Goal: Task Accomplishment & Management: Complete application form

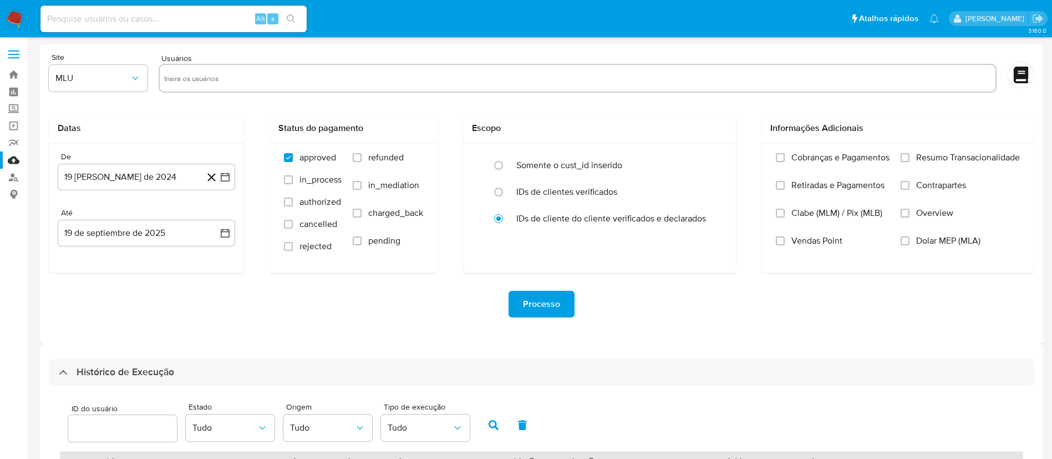
select select "100"
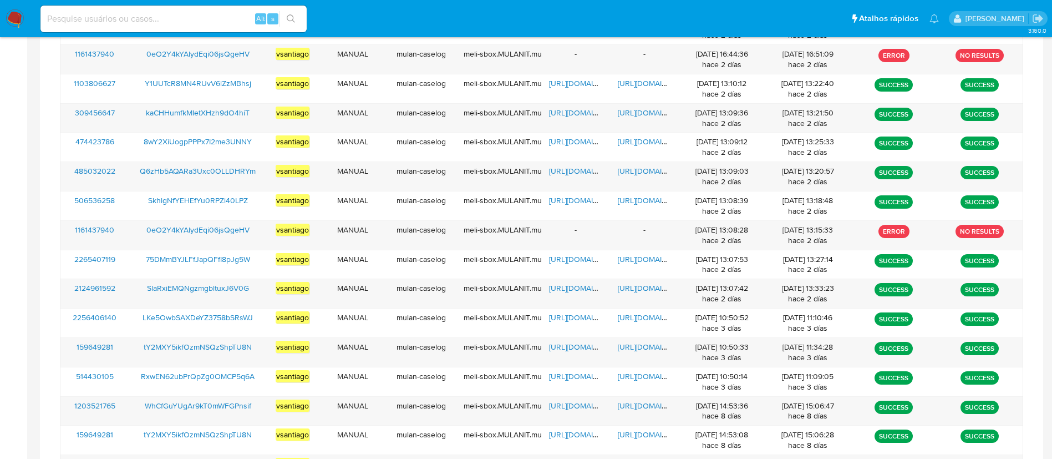
scroll to position [280, 0]
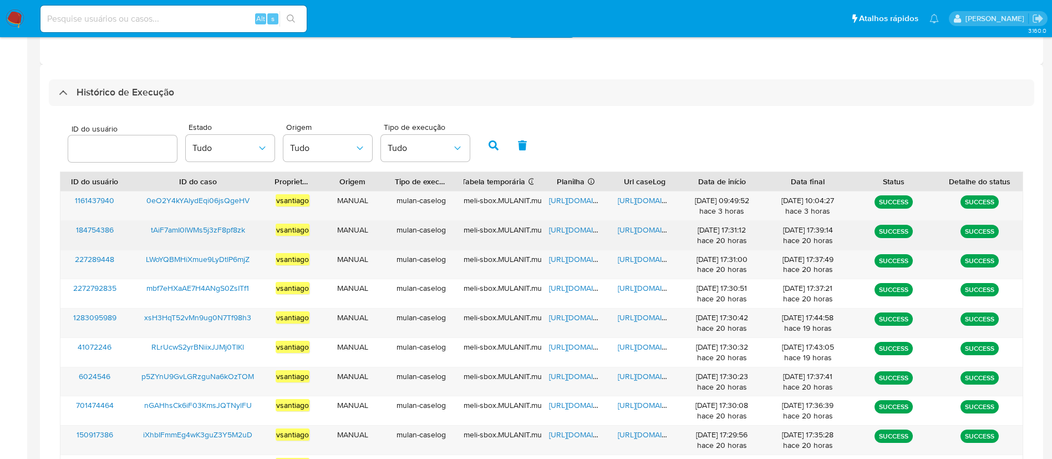
click at [231, 225] on span "tAiF7amI0lWMs5j3zF8pf8zk" at bounding box center [198, 229] width 94 height 11
click at [575, 226] on span "https://docs.google.com/spreadsheets/d/1snkPlXVoUU1kRi_GdN3kt5AccU9nQZElCCuxQn_…" at bounding box center [587, 229] width 77 height 11
click at [656, 227] on span "https://docs.google.com/document/d/10QtrmUU6OWB-EP9gRIrQ1-6zxtRw0f3NNePTicgZCk4…" at bounding box center [656, 229] width 77 height 11
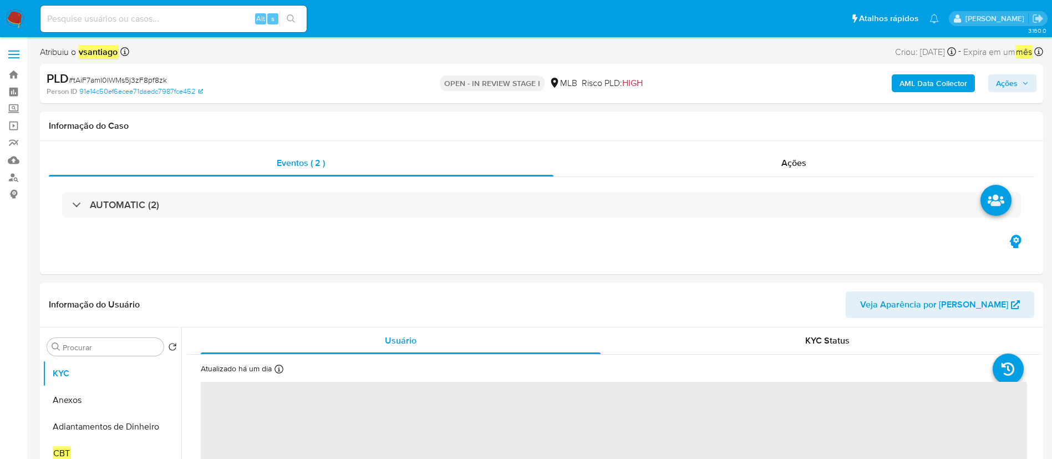
select select "10"
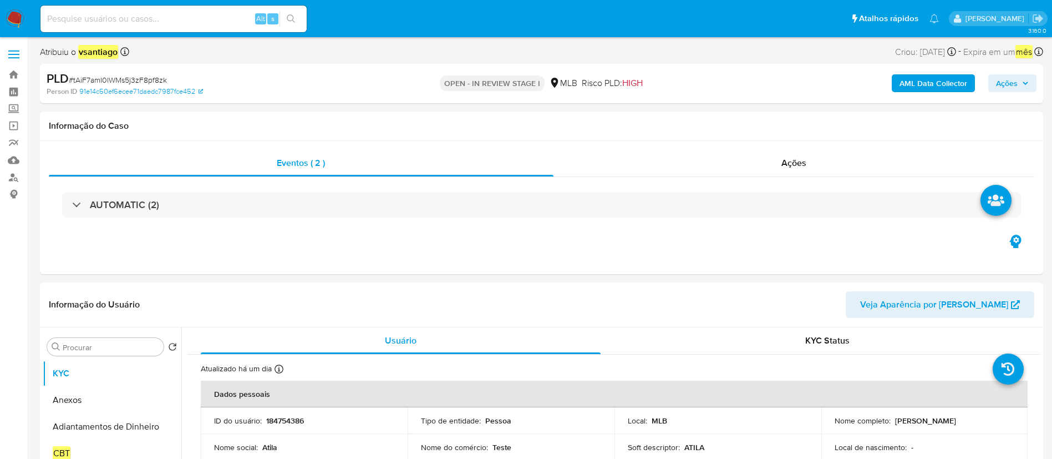
click at [926, 89] on b "AML Data Collector" at bounding box center [934, 83] width 68 height 18
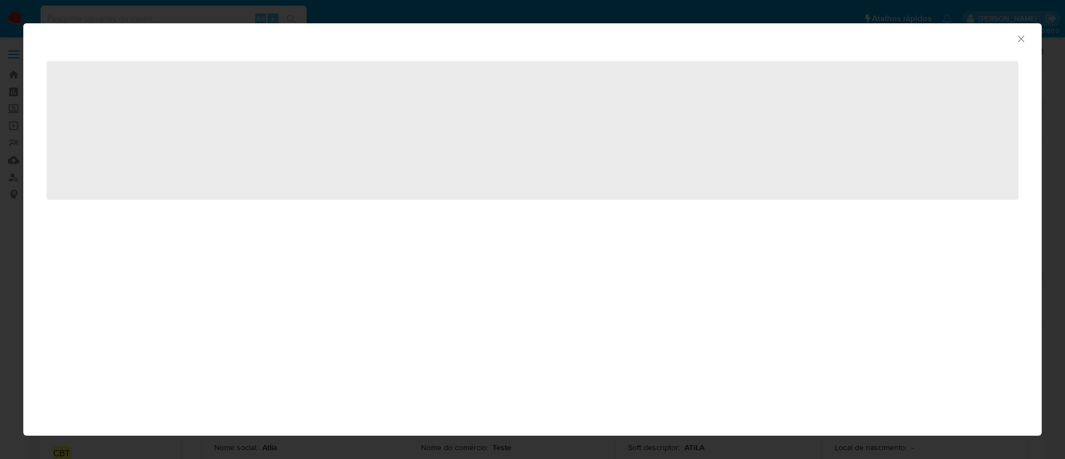
click at [1016, 38] on icon "Fechar a janela" at bounding box center [1021, 38] width 11 height 11
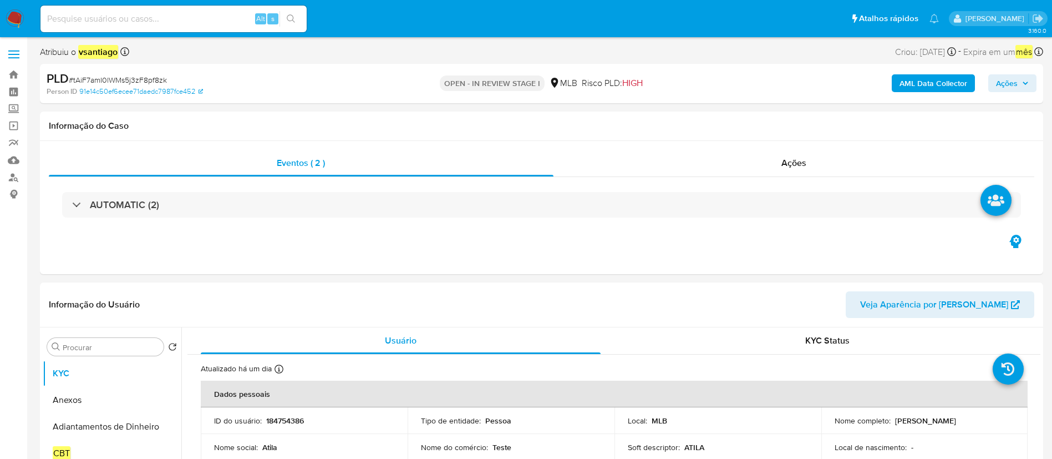
click at [956, 85] on b "AML Data Collector" at bounding box center [934, 83] width 68 height 18
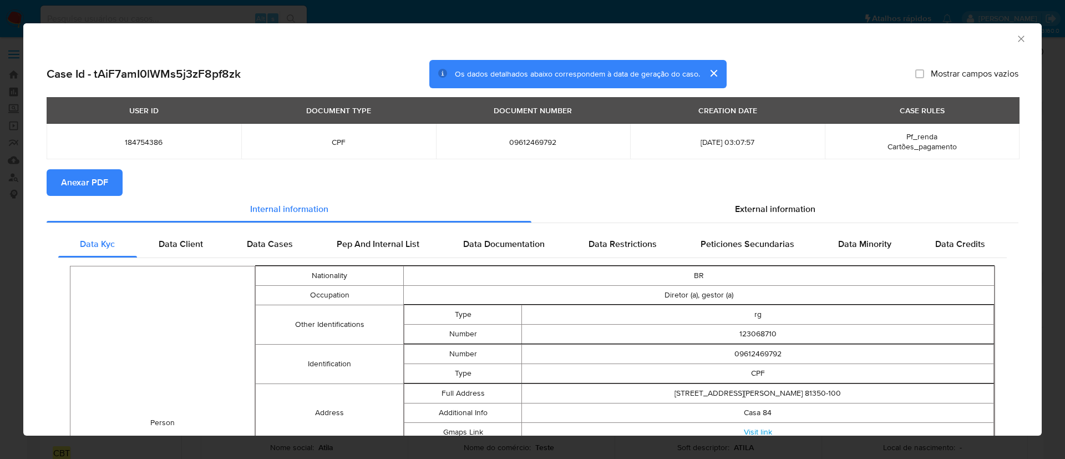
click at [95, 188] on span "Anexar PDF" at bounding box center [84, 182] width 47 height 24
click at [1016, 38] on icon "Fechar a janela" at bounding box center [1021, 38] width 11 height 11
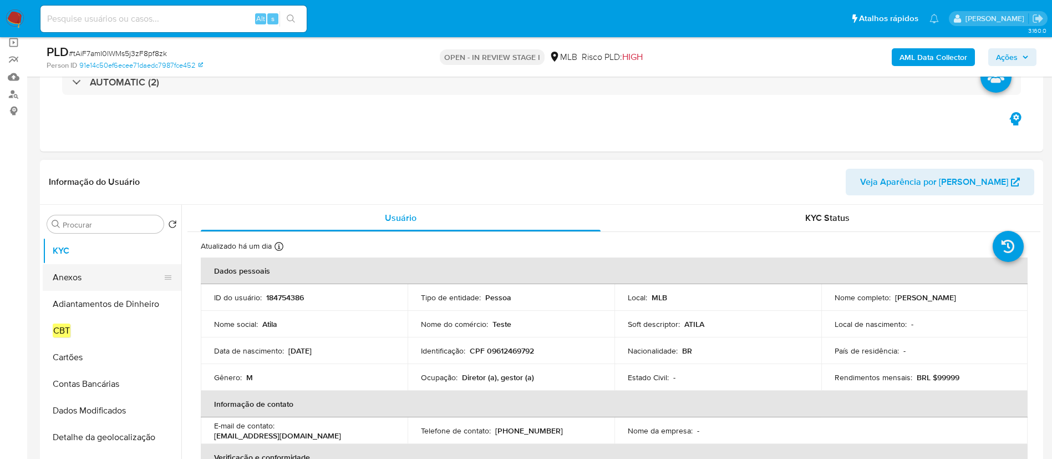
click at [98, 282] on button "Anexos" at bounding box center [108, 277] width 130 height 27
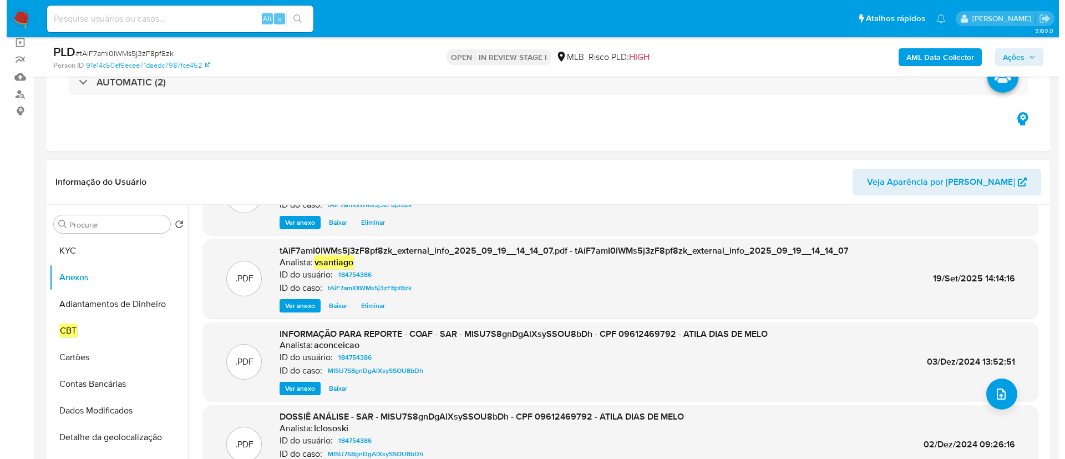
scroll to position [83, 0]
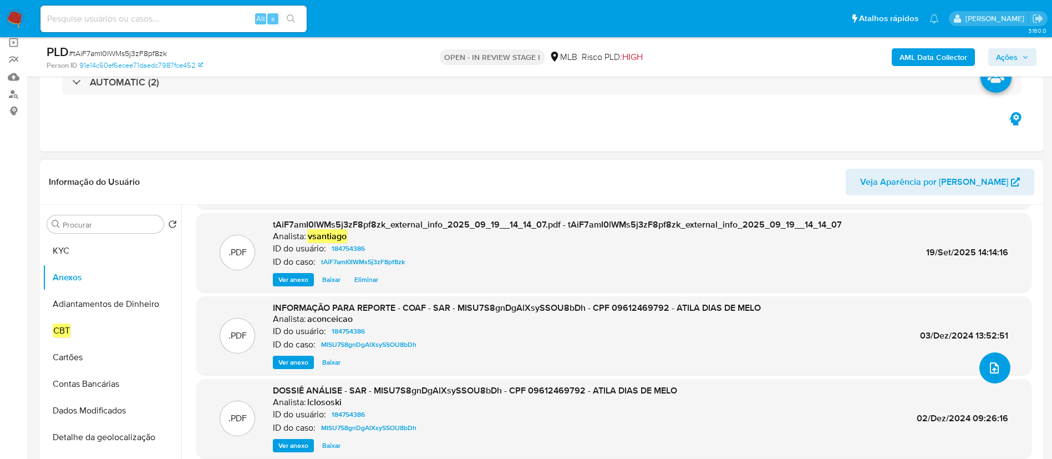
click at [990, 369] on icon "upload-file" at bounding box center [994, 367] width 9 height 11
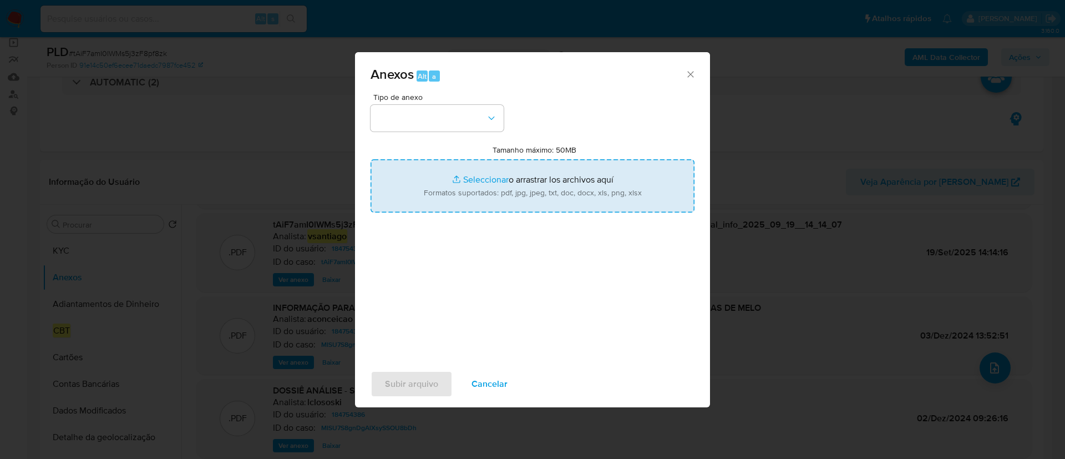
click at [541, 183] on input "Tamanho máximo: 50MB Seleccionar archivos" at bounding box center [533, 185] width 324 height 53
type input "C:\fakepath\SAR - XXX - CPF 09612469792 - ATILA DIAS DE MELO.pdf"
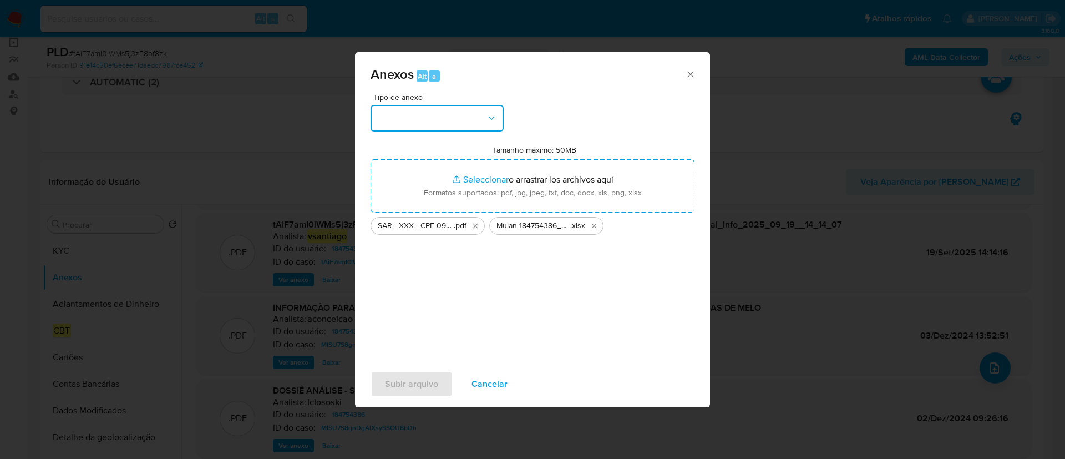
click at [439, 113] on button "button" at bounding box center [437, 118] width 133 height 27
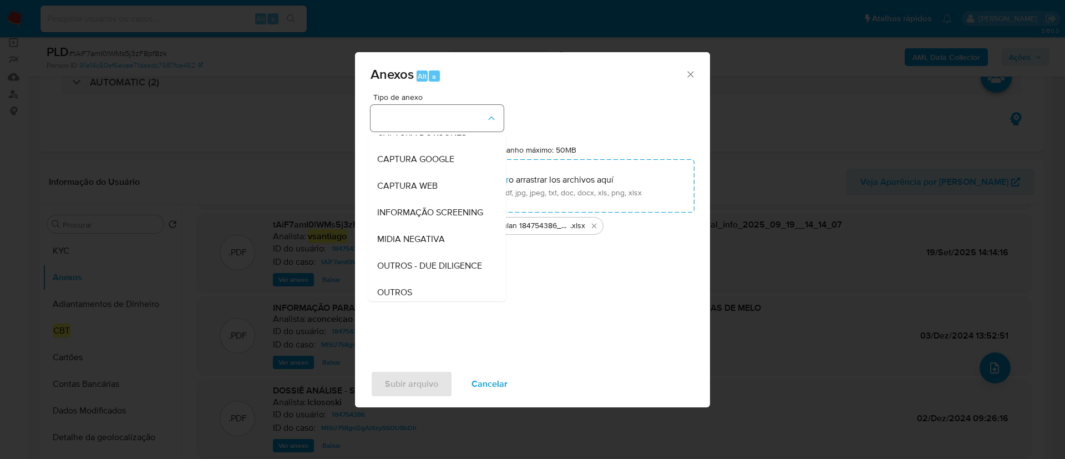
scroll to position [69, 0]
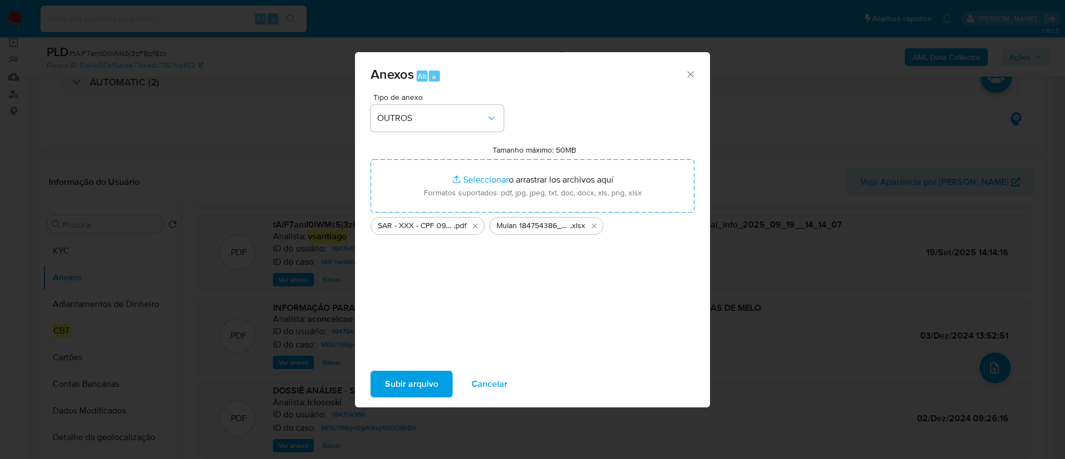
click at [413, 388] on span "Subir arquivo" at bounding box center [411, 384] width 53 height 24
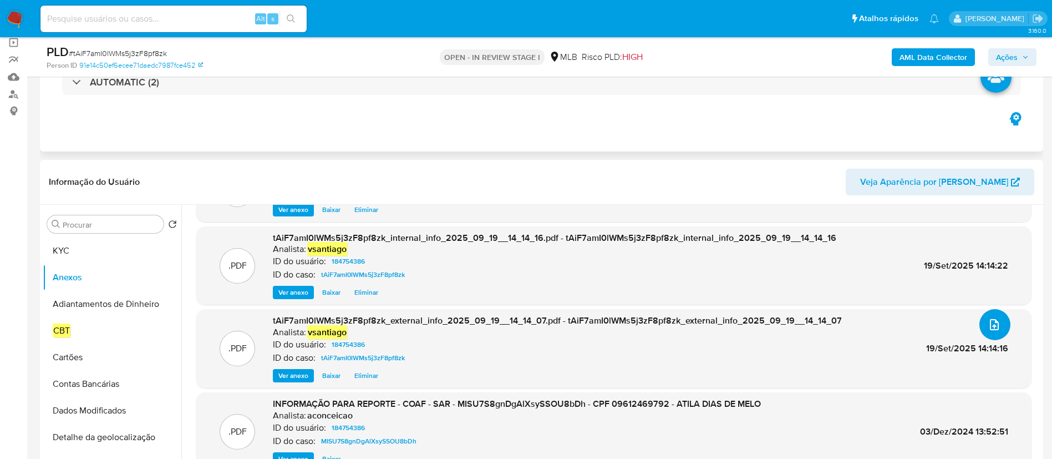
scroll to position [67, 0]
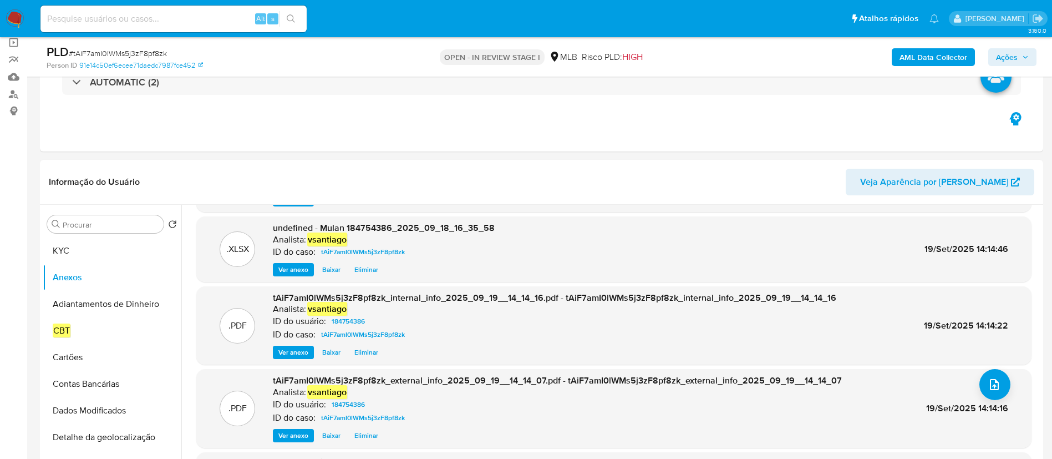
click at [1018, 50] on span "Ações" at bounding box center [1012, 57] width 33 height 16
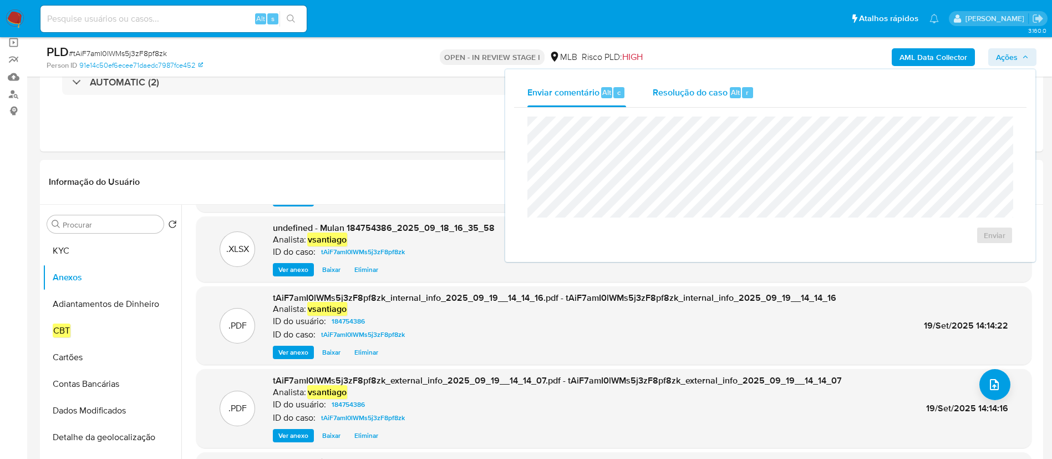
click at [697, 94] on span "Resolução do caso" at bounding box center [690, 91] width 75 height 13
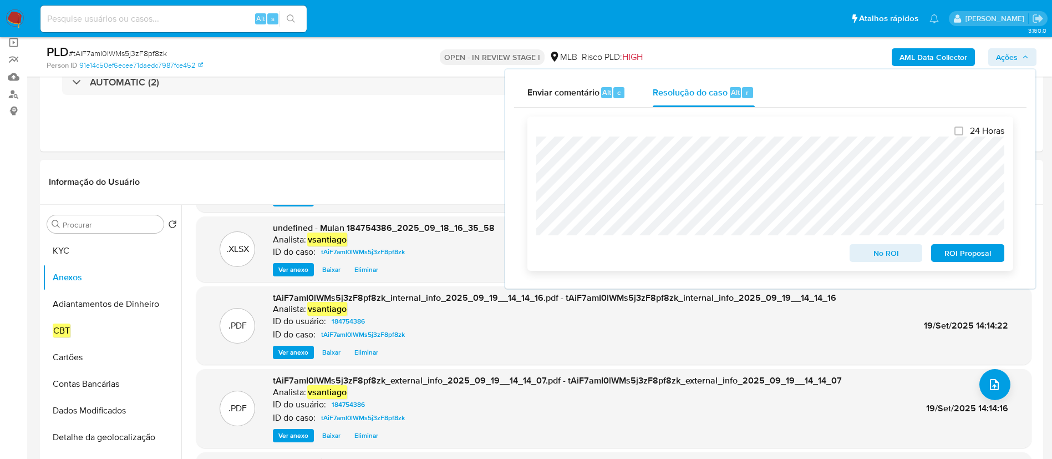
click at [967, 259] on span "ROI Proposal" at bounding box center [968, 253] width 58 height 16
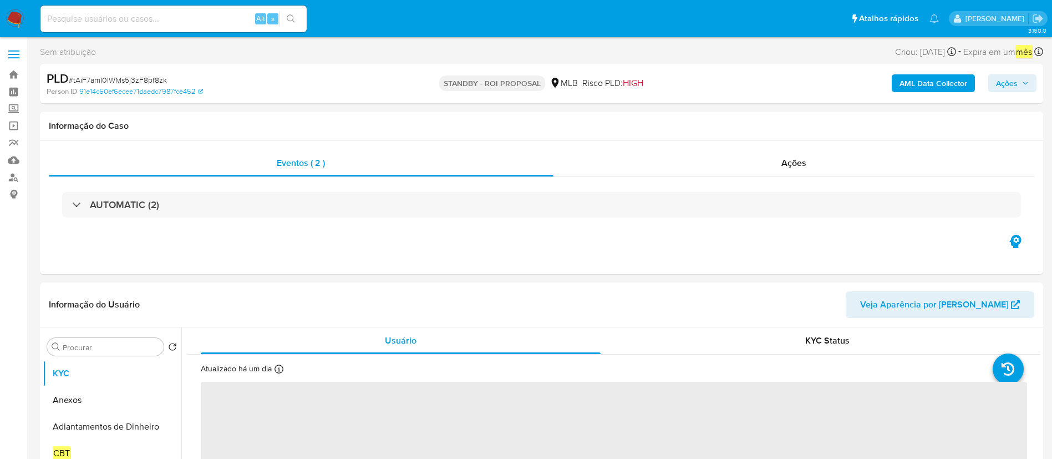
select select "10"
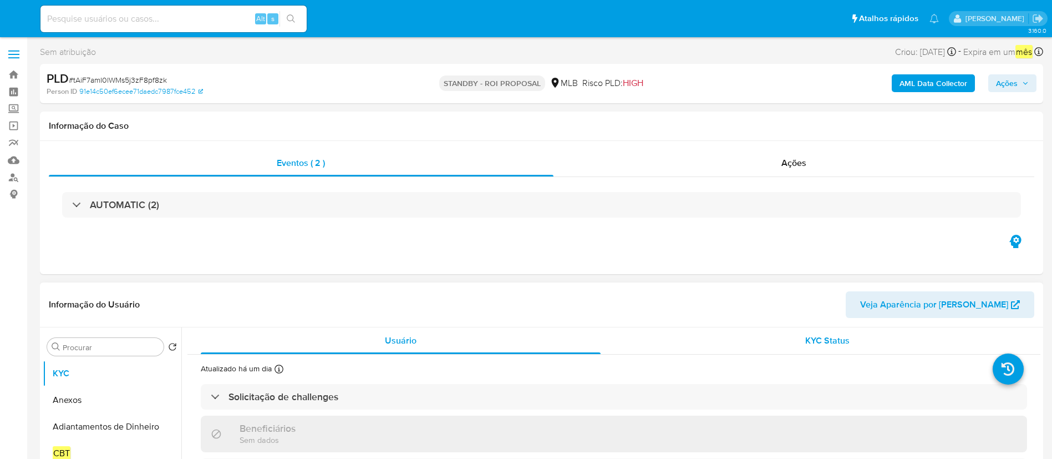
select select "10"
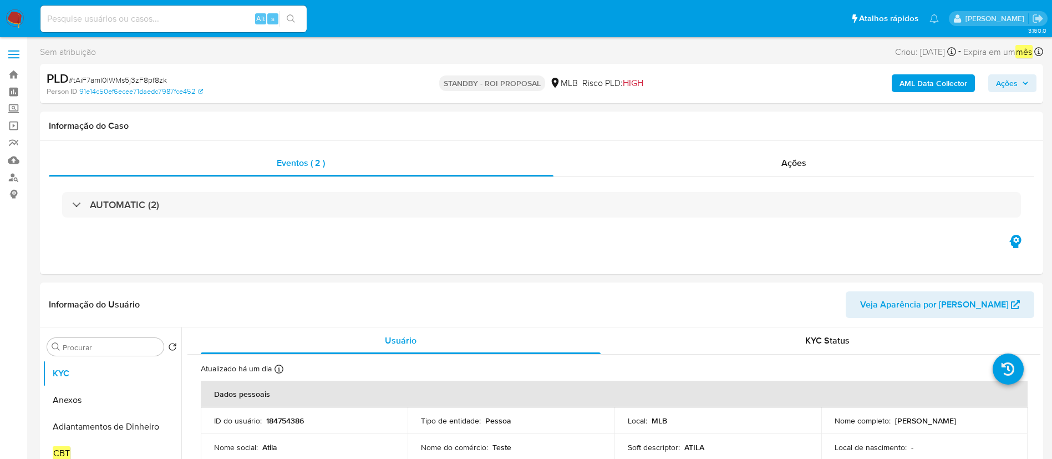
click at [11, 16] on img at bounding box center [15, 18] width 19 height 19
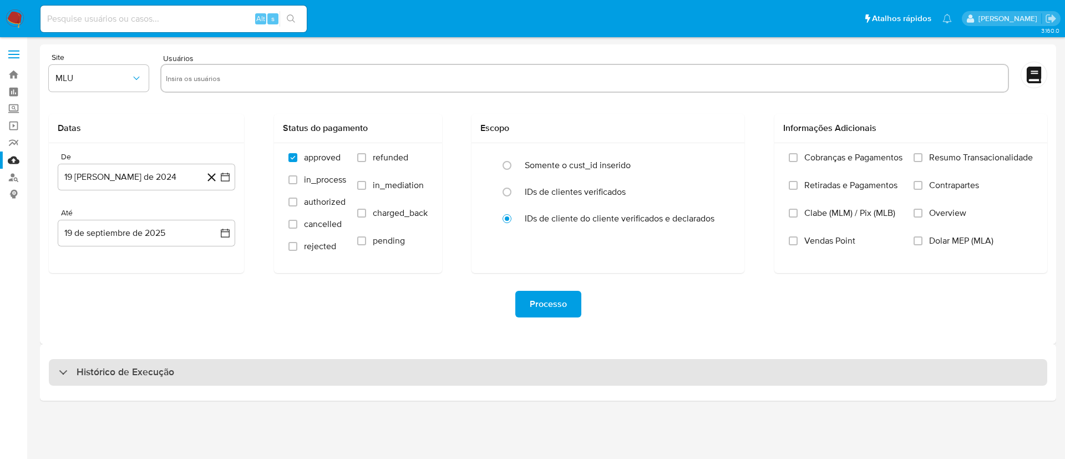
click at [464, 377] on div "Histórico de Execução" at bounding box center [548, 372] width 999 height 27
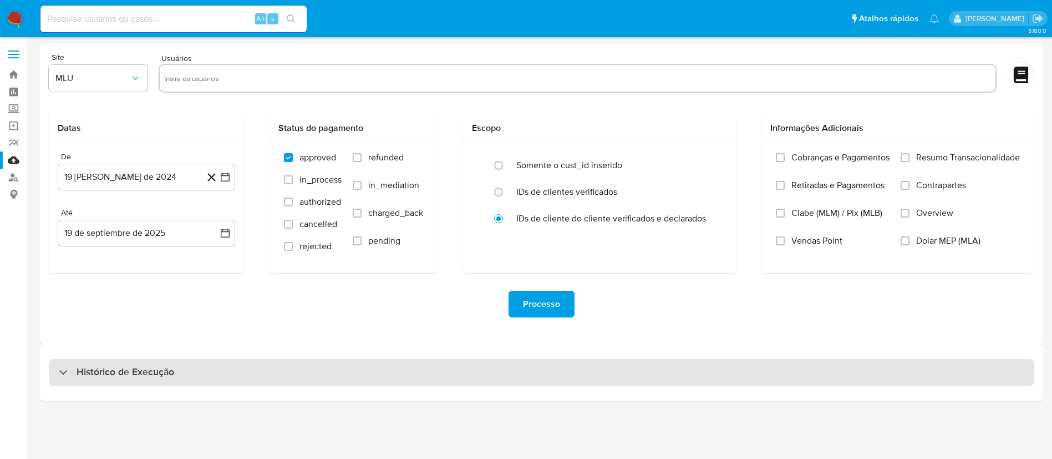
select select "10"
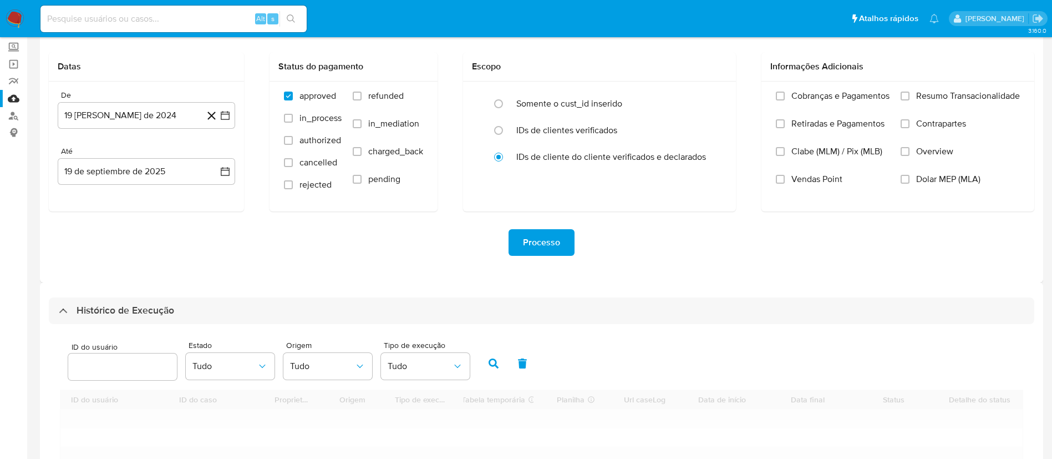
scroll to position [250, 0]
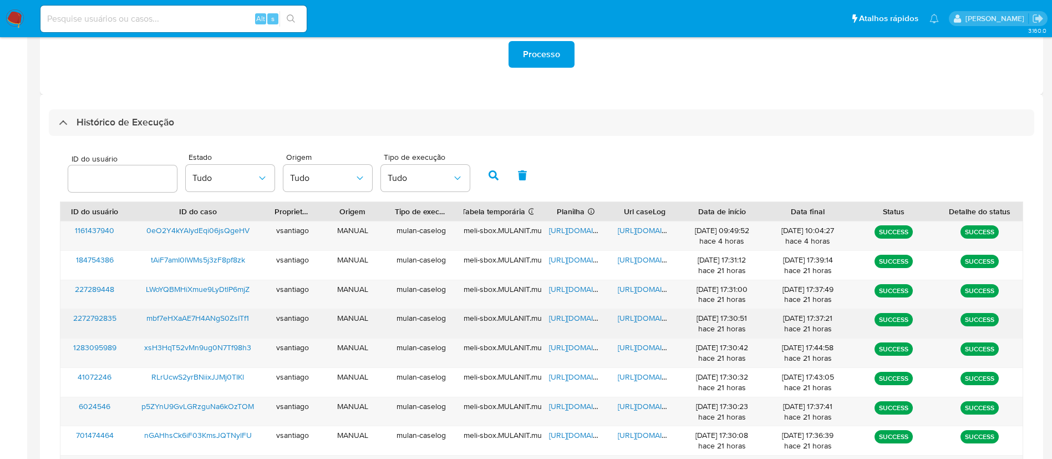
click at [231, 315] on span "mbf7eHXaAE7H4ANgS0ZsITf1" at bounding box center [197, 317] width 103 height 11
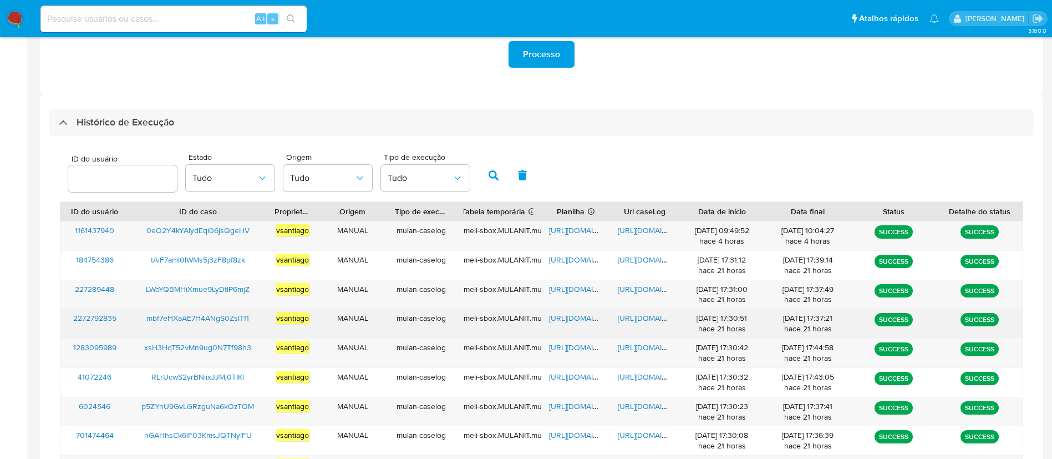
click at [576, 318] on span "https://docs.google.com/spreadsheets/d/1qWz3XO1jjYshW0vjVNhmzkwoAPOt67uP6z9txOs…" at bounding box center [587, 317] width 77 height 11
click at [662, 322] on span "https://docs.google.com/document/d/14eupnRPPfmteCTf-rG8UaQWXXc4qGpQAYxTbLcdXBQ4…" at bounding box center [656, 317] width 77 height 11
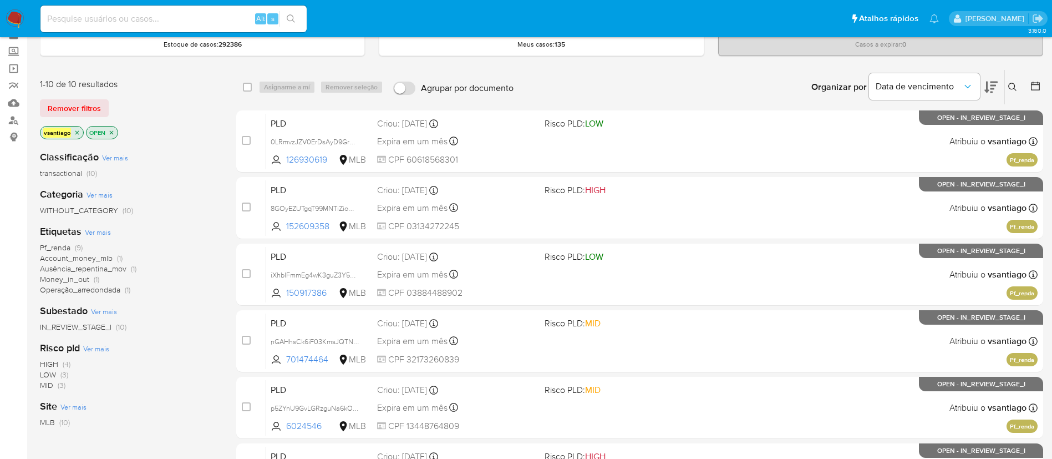
scroll to position [83, 0]
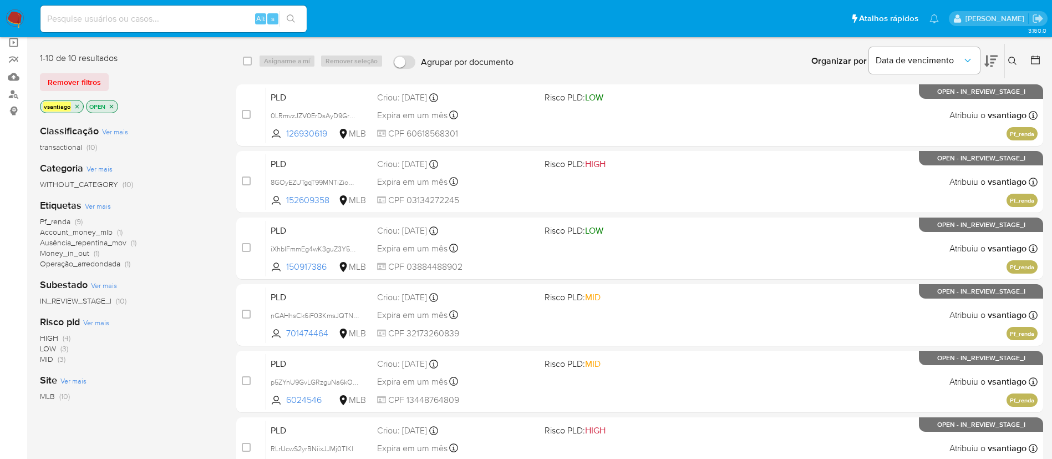
click at [111, 265] on span "Operação_arredondada" at bounding box center [80, 263] width 80 height 11
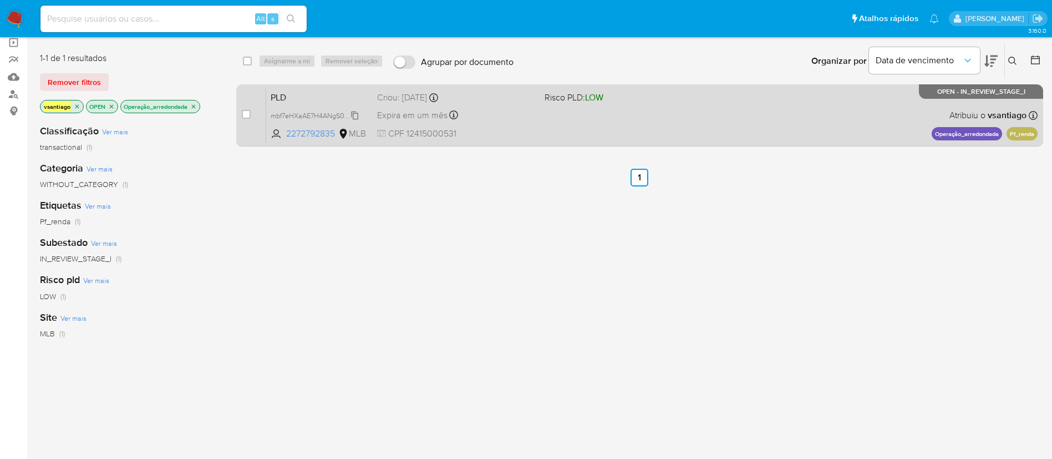
click at [348, 115] on span "mbf7eHXaAE7H4ANgS0ZsITf1" at bounding box center [316, 115] width 90 height 12
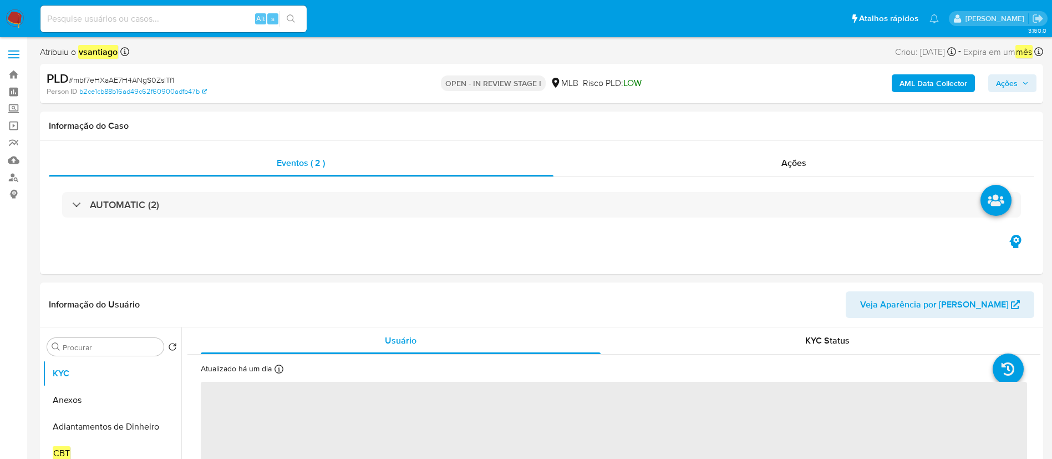
select select "10"
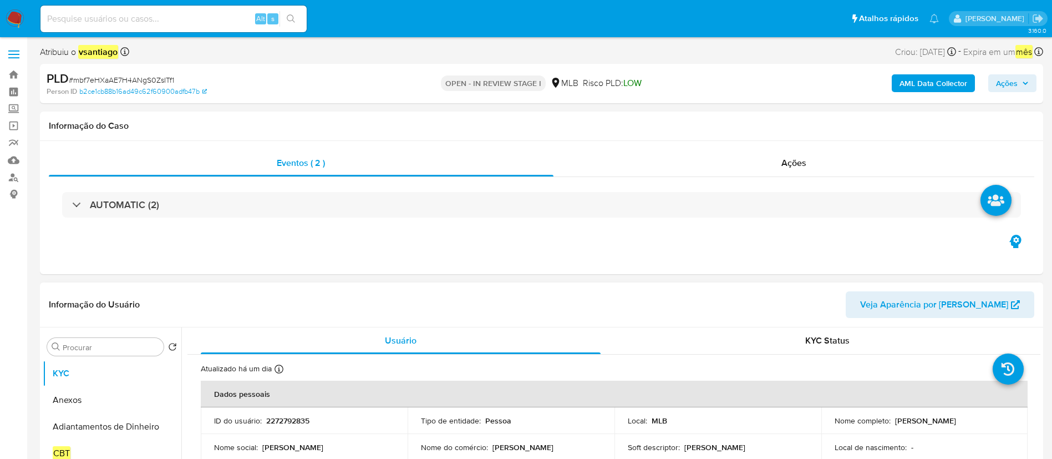
drag, startPoint x: 891, startPoint y: 419, endPoint x: 972, endPoint y: 420, distance: 81.0
click at [972, 420] on div "Nome completo : [PERSON_NAME]" at bounding box center [925, 420] width 180 height 10
copy p "[PERSON_NAME]"
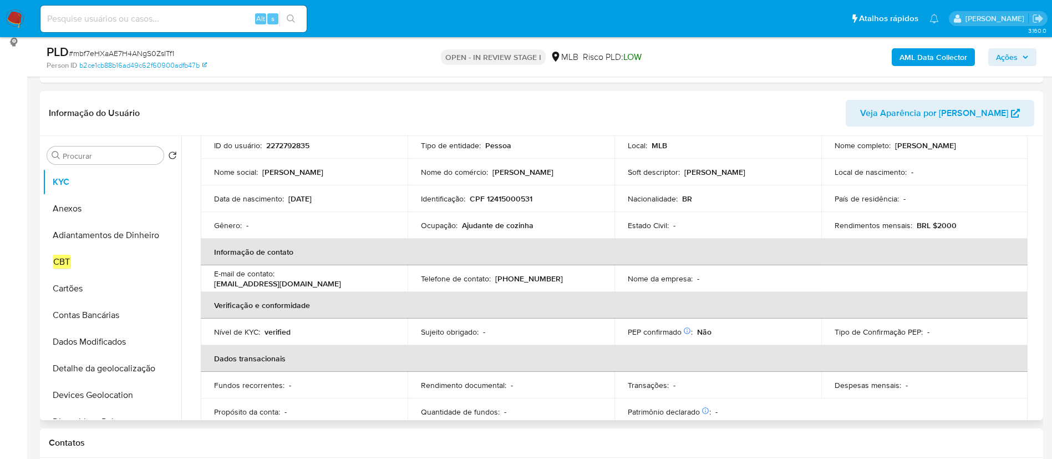
scroll to position [166, 0]
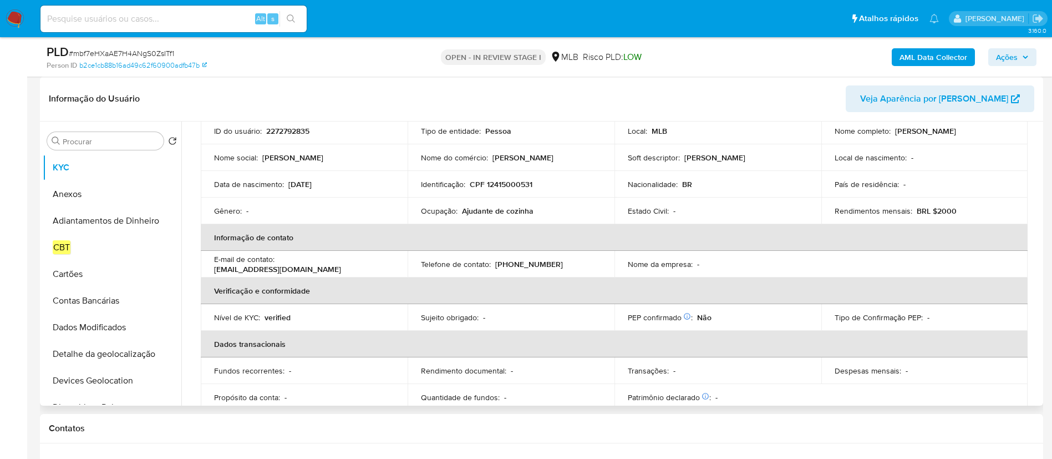
click at [499, 187] on p "CPF 12415000531" at bounding box center [501, 184] width 63 height 10
copy p "12415000531"
click at [115, 141] on input "Procurar" at bounding box center [111, 141] width 97 height 10
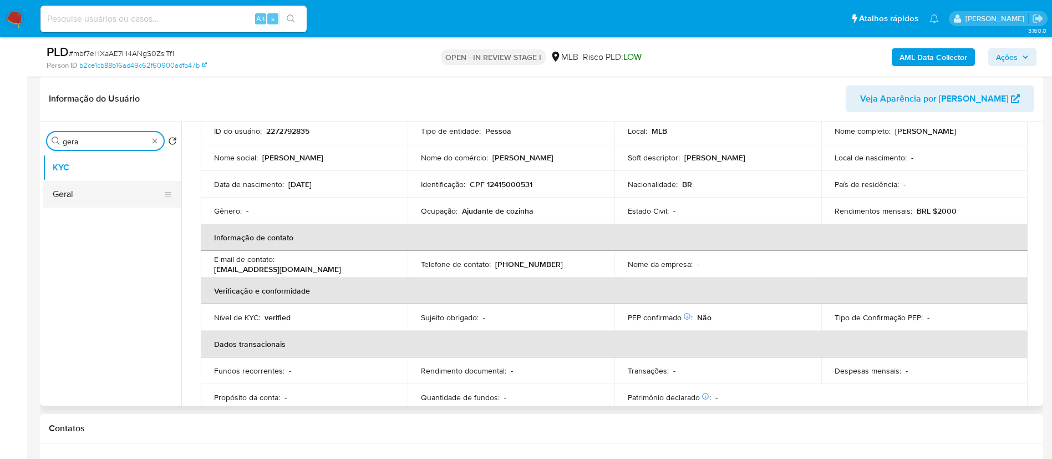
type input "gera"
click at [106, 191] on button "Geral" at bounding box center [108, 194] width 130 height 27
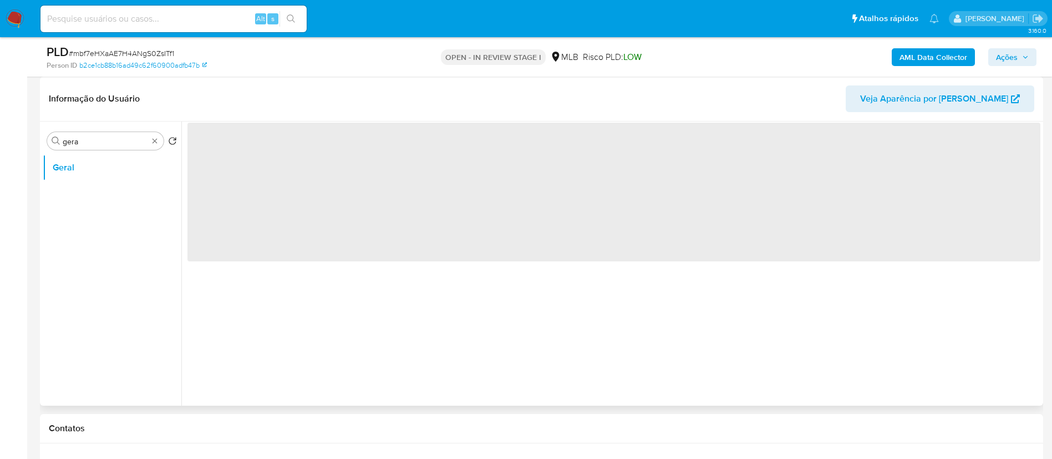
scroll to position [0, 0]
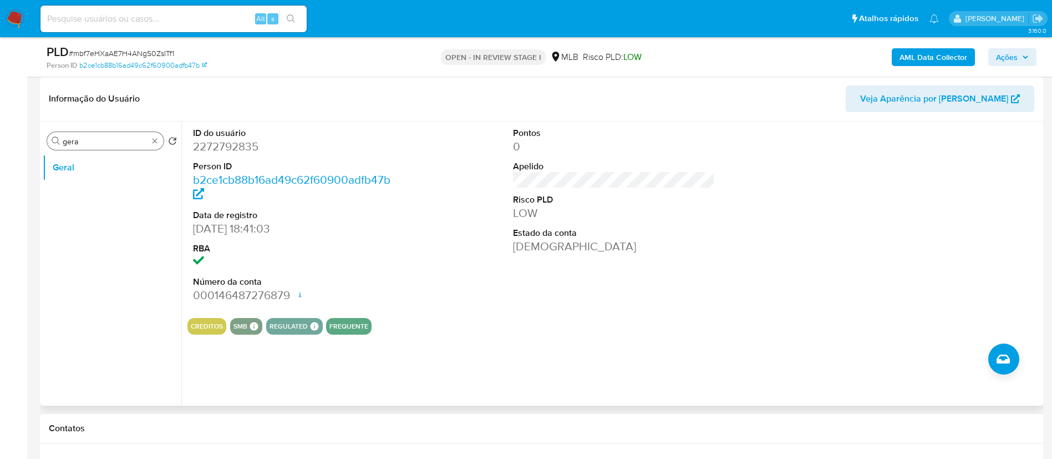
click at [109, 143] on input "gera" at bounding box center [105, 141] width 85 height 10
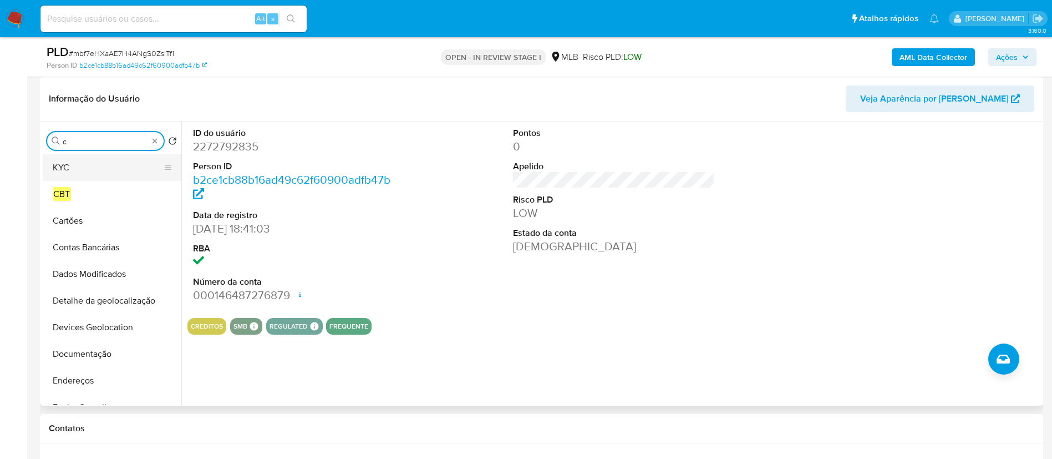
type input "c"
click at [96, 169] on button "KYC" at bounding box center [108, 167] width 130 height 27
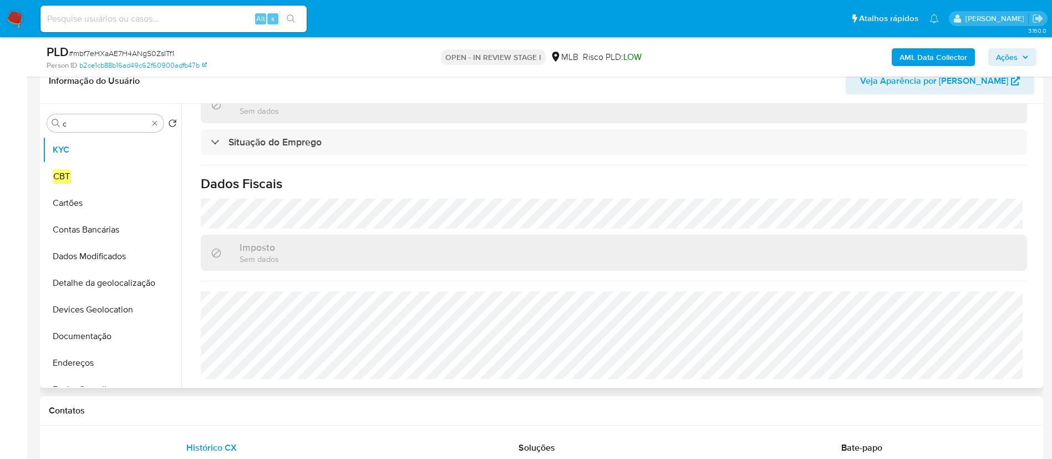
scroll to position [158, 0]
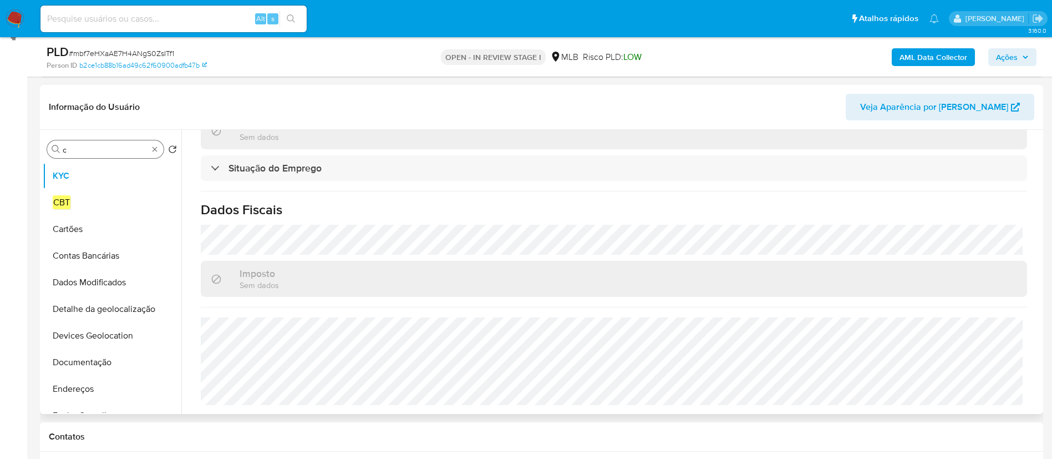
click at [104, 146] on input "c" at bounding box center [105, 150] width 85 height 10
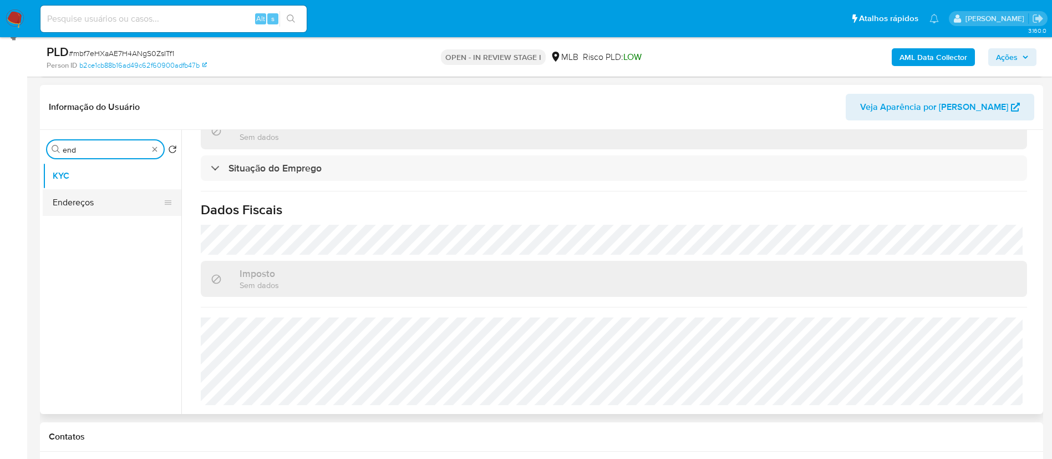
type input "end"
click at [48, 211] on button "Endereços" at bounding box center [108, 202] width 130 height 27
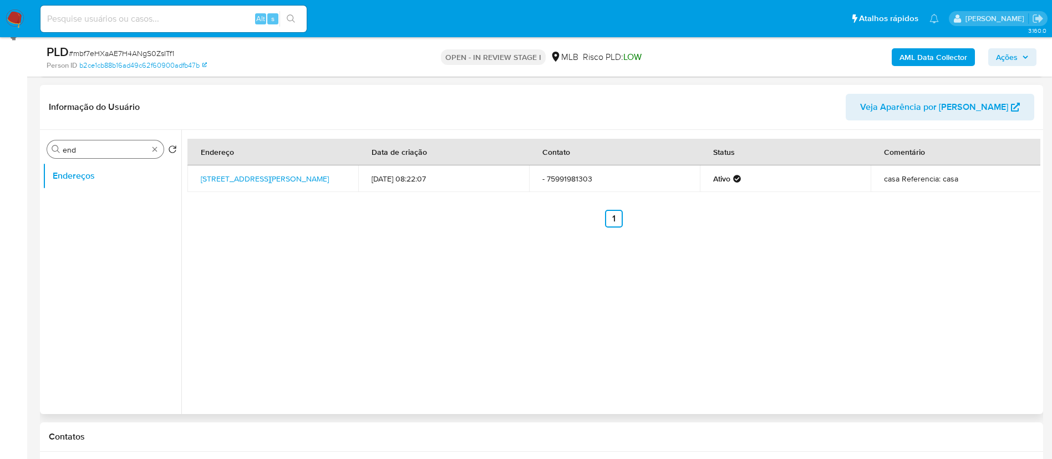
click at [114, 146] on input "end" at bounding box center [105, 150] width 85 height 10
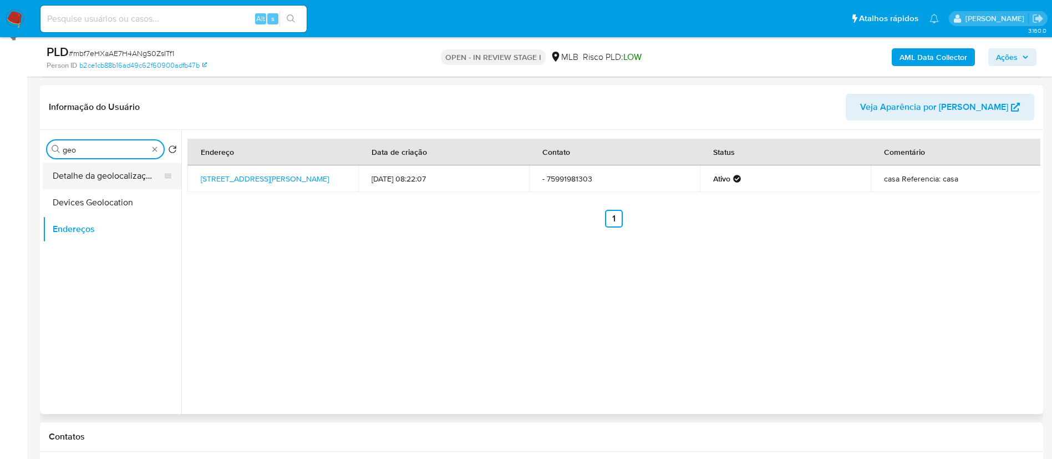
type input "geo"
click at [94, 168] on button "Detalhe da geolocalização" at bounding box center [108, 176] width 130 height 27
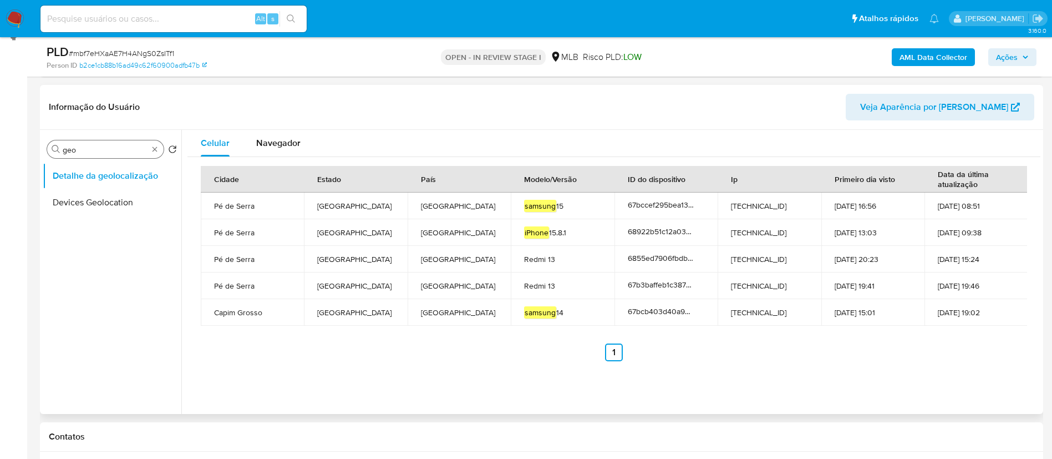
click at [108, 151] on input "geo" at bounding box center [105, 150] width 85 height 10
type input "res"
click at [107, 229] on button "Restrições Novo Mundo" at bounding box center [108, 229] width 130 height 27
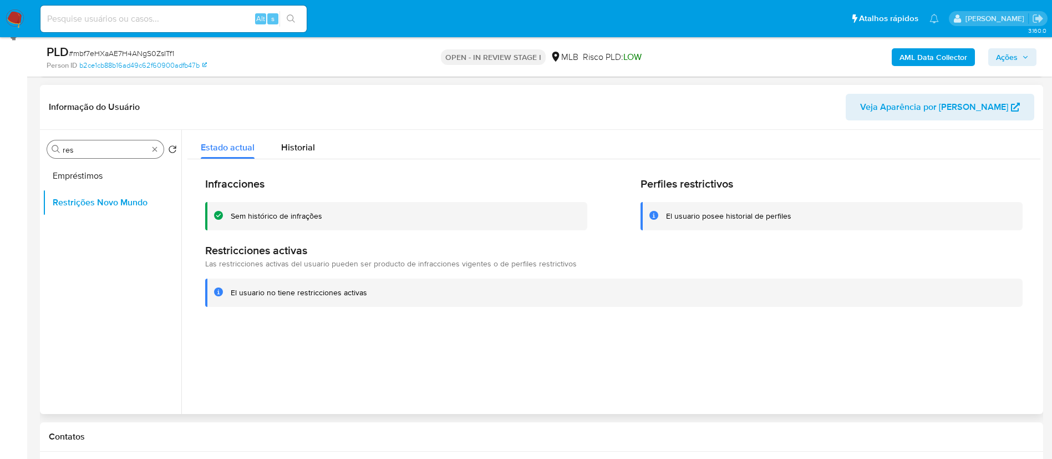
click at [109, 153] on input "res" at bounding box center [105, 150] width 85 height 10
type input "p"
type input "point"
click at [101, 175] on button "Dispositivos Point" at bounding box center [108, 176] width 130 height 27
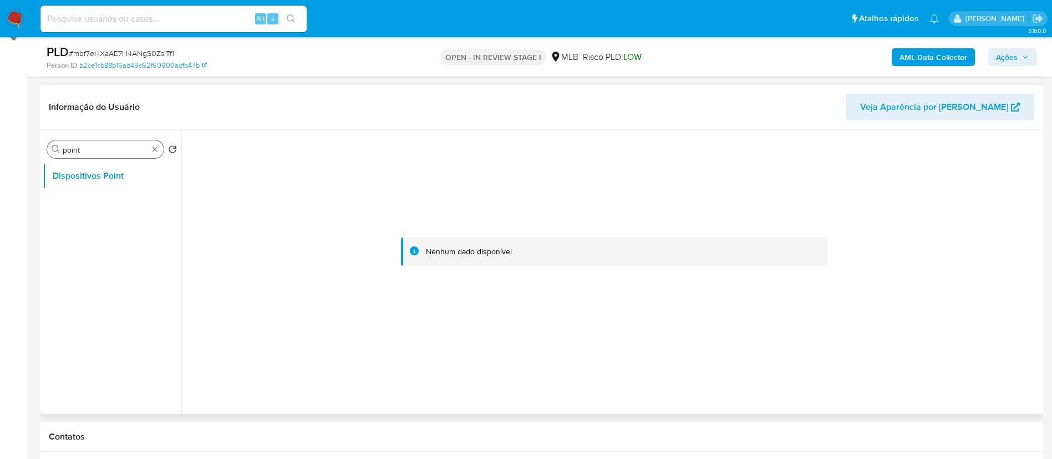
click at [95, 144] on div "Procurar point" at bounding box center [105, 149] width 116 height 18
click at [97, 149] on input "point" at bounding box center [105, 150] width 85 height 10
click at [46, 167] on button "KYC" at bounding box center [108, 176] width 130 height 27
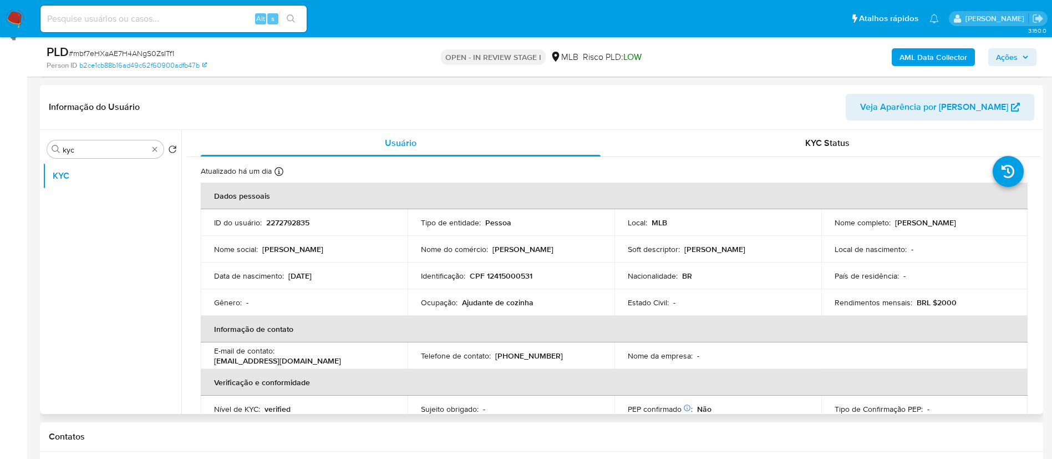
drag, startPoint x: 891, startPoint y: 225, endPoint x: 970, endPoint y: 220, distance: 78.9
click at [970, 220] on div "Nome completo : [PERSON_NAME]" at bounding box center [925, 222] width 180 height 10
copy p "[PERSON_NAME]"
click at [894, 248] on p "Local de nascimento :" at bounding box center [871, 249] width 72 height 10
drag, startPoint x: 892, startPoint y: 224, endPoint x: 966, endPoint y: 229, distance: 74.5
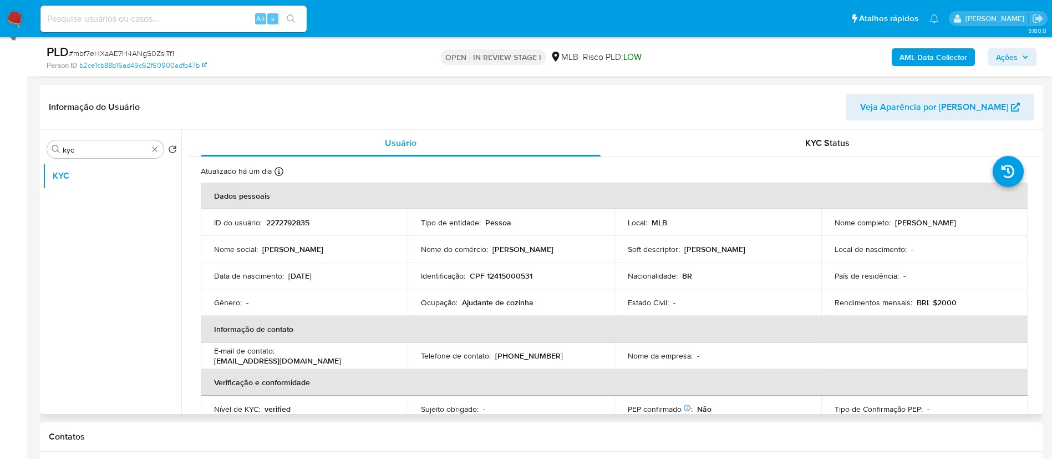
click at [966, 229] on td "Nome completo : [PERSON_NAME]" at bounding box center [925, 222] width 207 height 27
copy p "[PERSON_NAME]"
click at [523, 277] on p "CPF 12415000531" at bounding box center [501, 276] width 63 height 10
copy p "12415000531"
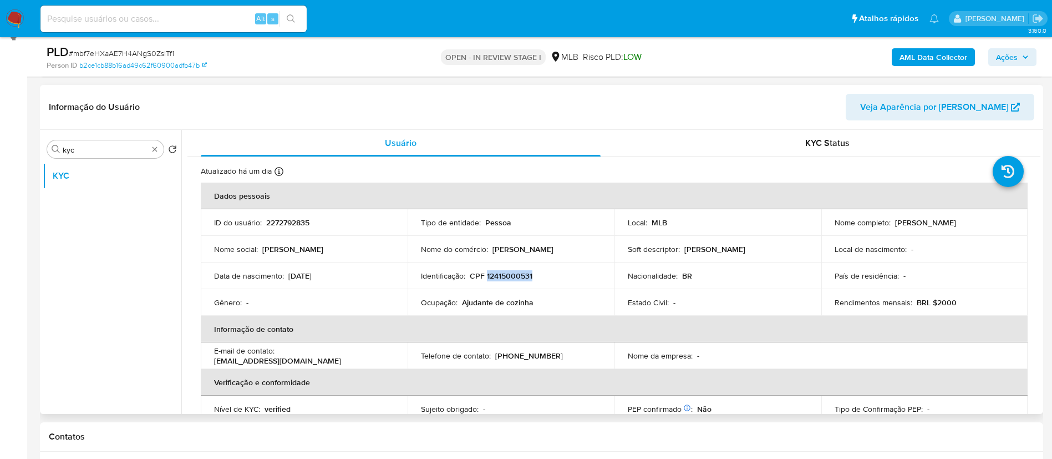
drag, startPoint x: 950, startPoint y: 221, endPoint x: 985, endPoint y: 223, distance: 35.0
click at [985, 223] on div "Nome completo : [PERSON_NAME]" at bounding box center [925, 222] width 180 height 10
copy p "[PERSON_NAME]"
click at [109, 143] on div "Procurar kyc" at bounding box center [105, 149] width 116 height 18
click at [110, 155] on div "Procurar kyc" at bounding box center [105, 149] width 116 height 18
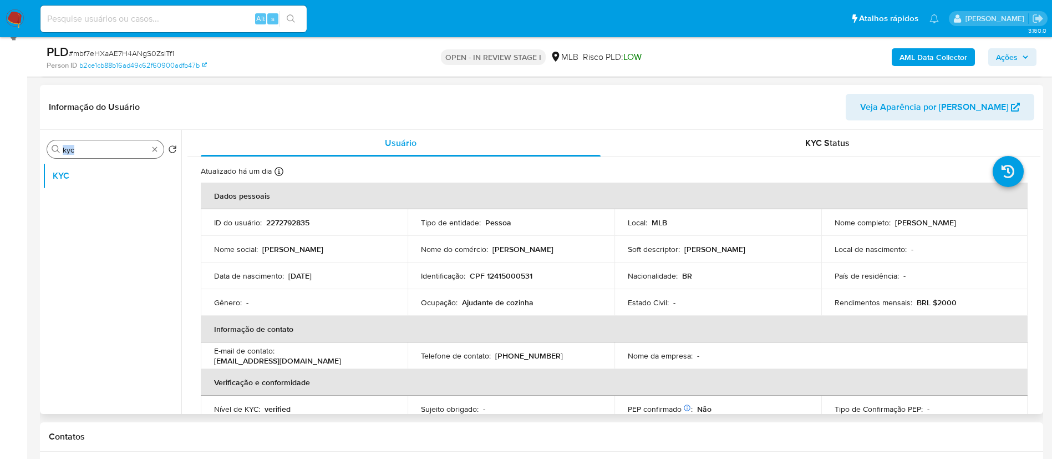
click at [110, 155] on div "Procurar kyc" at bounding box center [105, 149] width 116 height 18
click at [117, 143] on div "Procurar kyc" at bounding box center [105, 149] width 116 height 18
click at [119, 151] on input "kyc" at bounding box center [105, 150] width 85 height 10
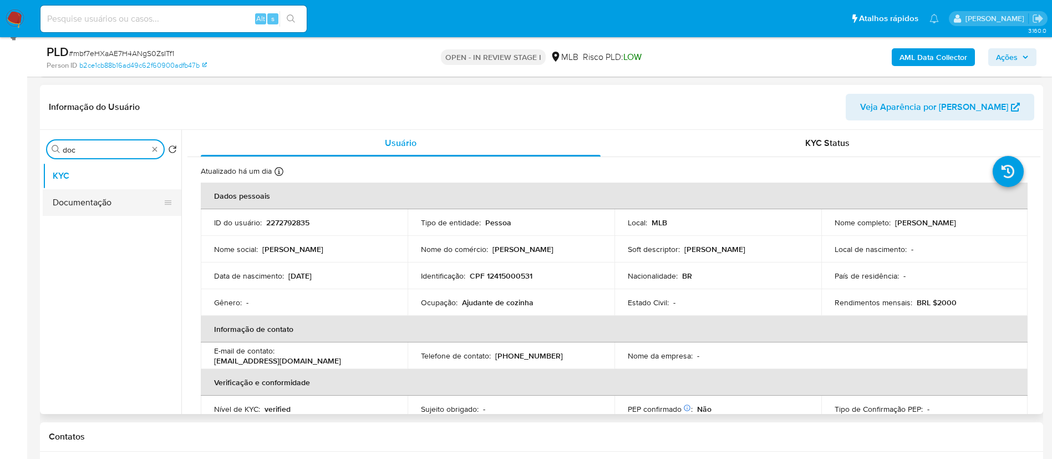
click at [109, 196] on button "Documentação" at bounding box center [108, 202] width 130 height 27
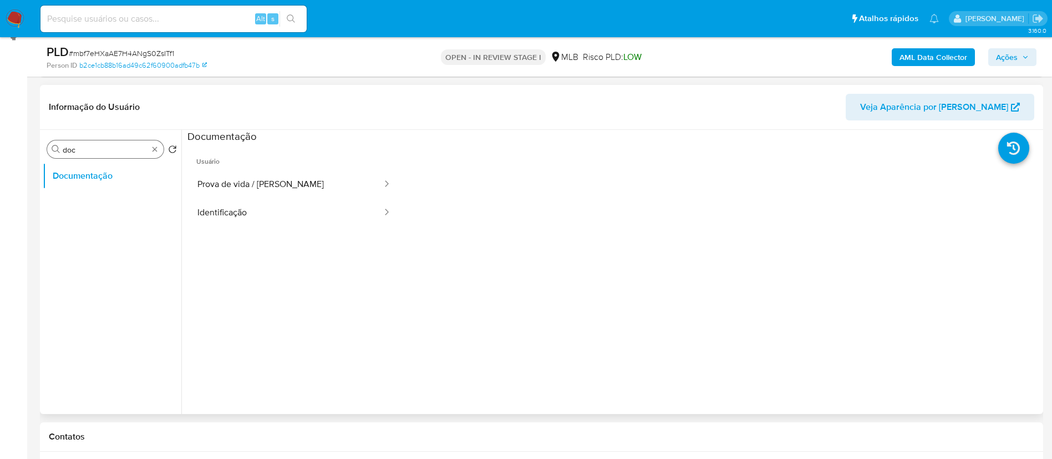
click at [115, 145] on input "doc" at bounding box center [105, 150] width 85 height 10
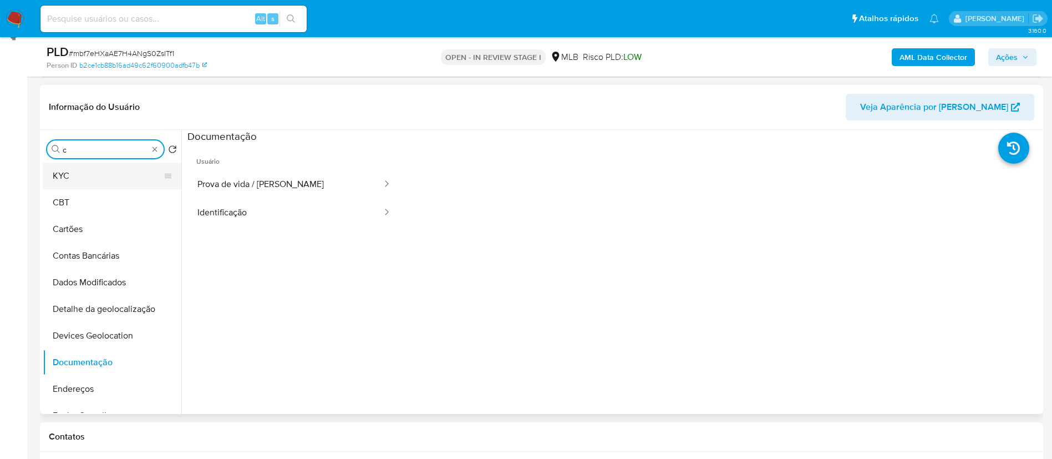
type input "c"
click at [111, 179] on button "KYC" at bounding box center [108, 176] width 130 height 27
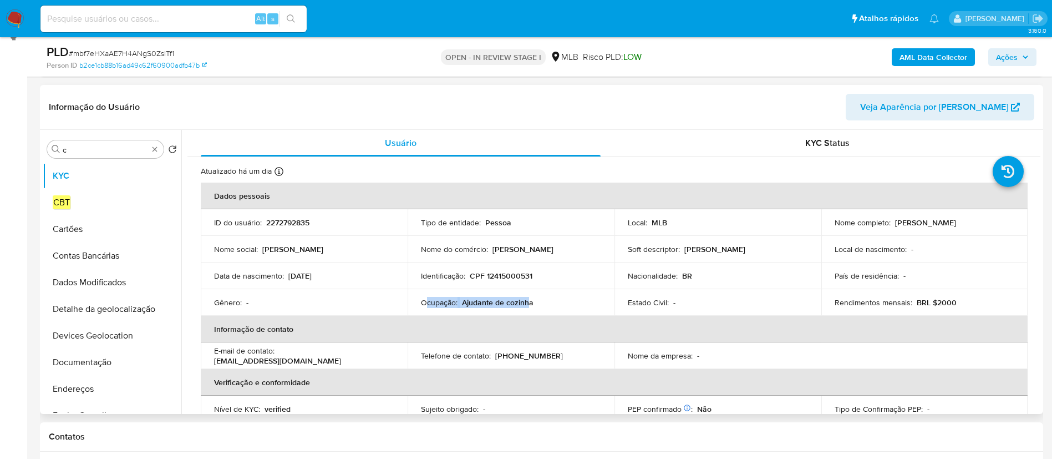
drag, startPoint x: 504, startPoint y: 306, endPoint x: 424, endPoint y: 306, distance: 80.4
click at [424, 306] on div "Ocupação : Ajudante de cozinha" at bounding box center [511, 302] width 180 height 10
click at [538, 305] on div "Ocupação : Ajudante de cozinha" at bounding box center [511, 302] width 180 height 10
drag, startPoint x: 538, startPoint y: 305, endPoint x: 420, endPoint y: 307, distance: 117.6
click at [421, 307] on div "Ocupação : Ajudante de cozinha" at bounding box center [511, 302] width 180 height 10
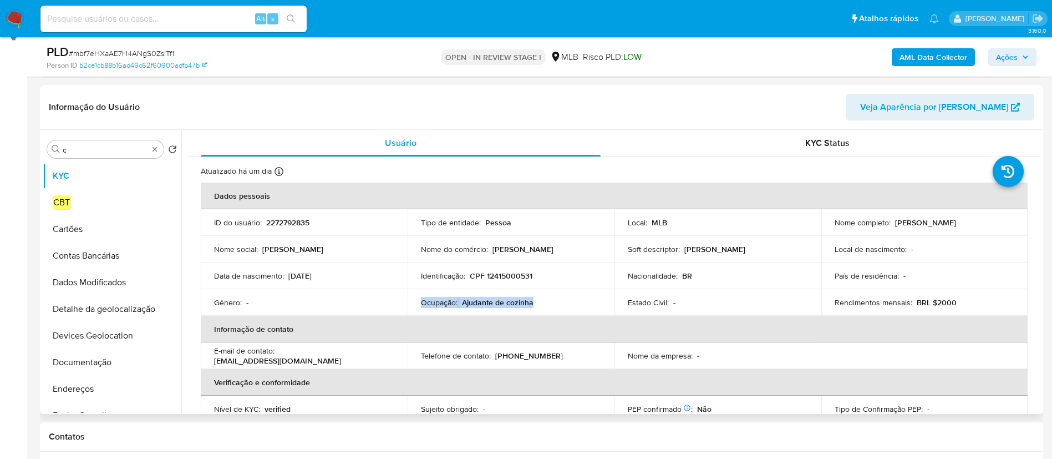
copy div "Ocupação : Ajudante de cozinha"
click at [521, 277] on p "CPF 12415000531" at bounding box center [501, 276] width 63 height 10
copy p "12415000531"
click at [515, 275] on p "CPF 12415000531" at bounding box center [501, 276] width 63 height 10
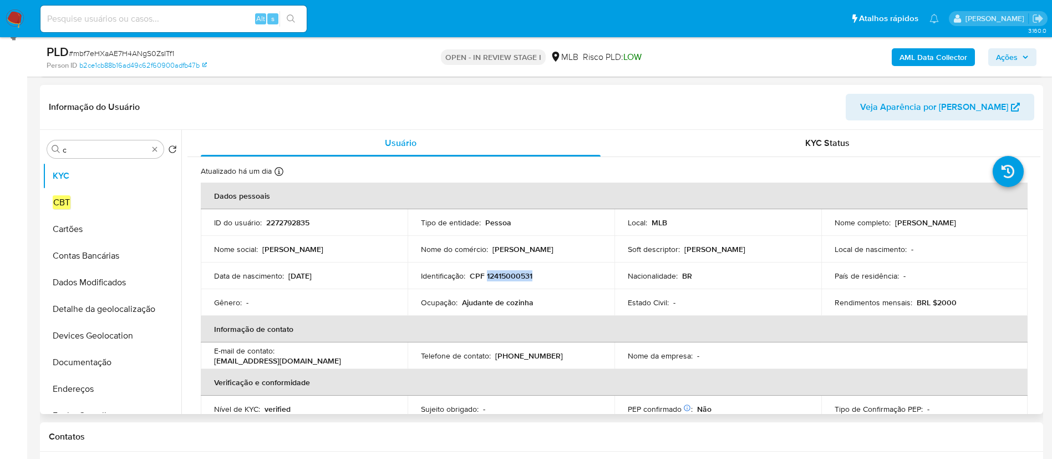
click at [515, 275] on p "CPF 12415000531" at bounding box center [501, 276] width 63 height 10
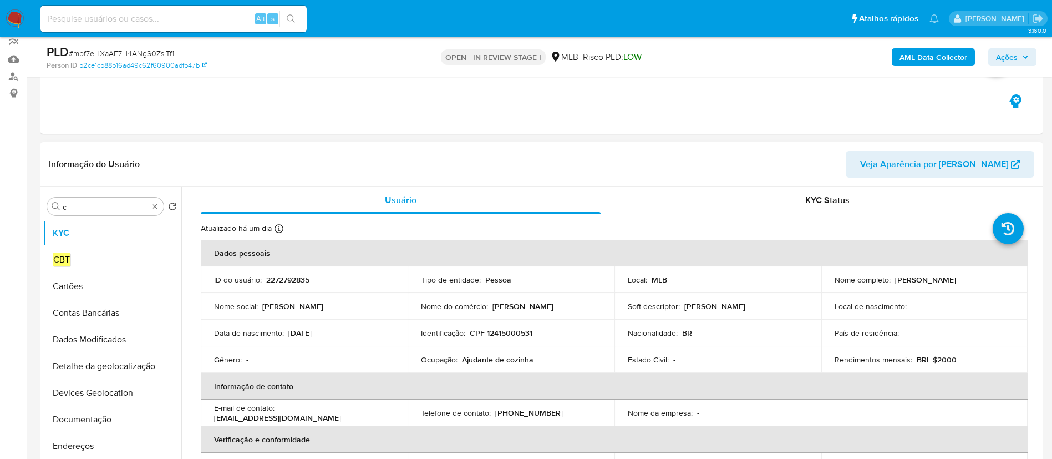
scroll to position [75, 0]
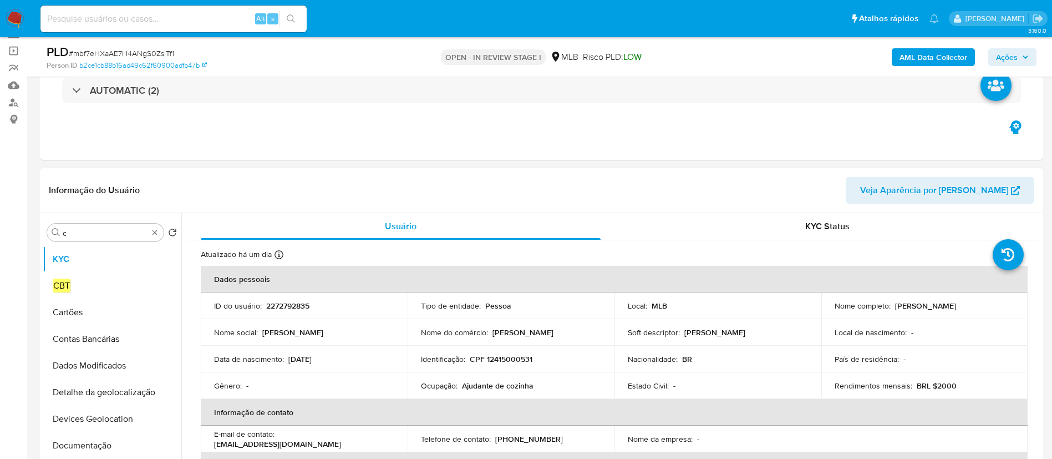
drag, startPoint x: 890, startPoint y: 306, endPoint x: 967, endPoint y: 306, distance: 77.1
click at [967, 306] on div "Nome completo : [PERSON_NAME]" at bounding box center [925, 306] width 180 height 10
copy div "[PERSON_NAME]"
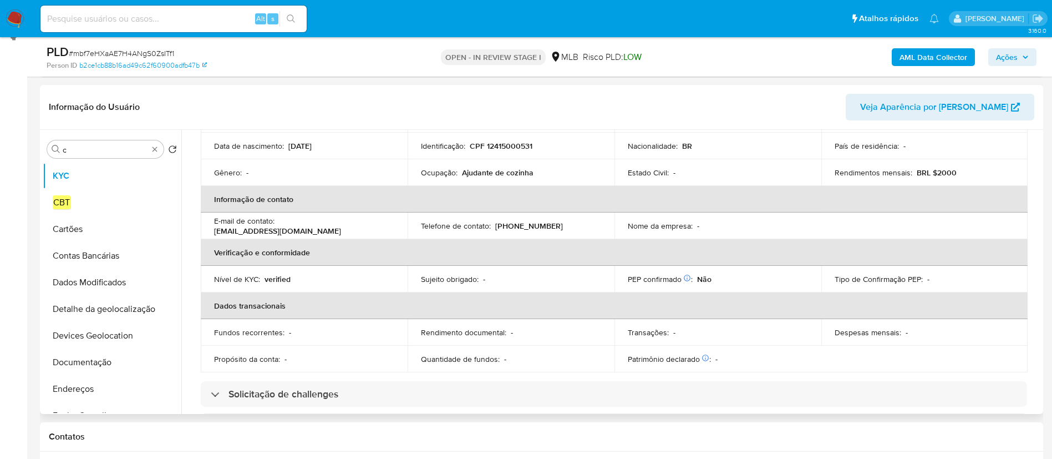
scroll to position [0, 0]
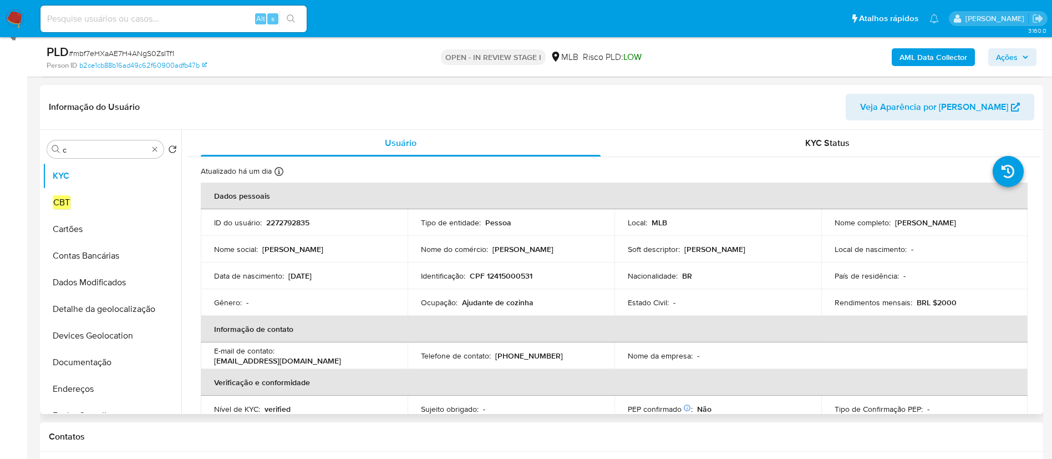
drag, startPoint x: 925, startPoint y: 232, endPoint x: 920, endPoint y: 227, distance: 7.1
click at [925, 232] on td "Nome completo : [PERSON_NAME]" at bounding box center [925, 222] width 207 height 27
click at [894, 223] on div "Nome completo : [PERSON_NAME]" at bounding box center [925, 222] width 180 height 10
click at [494, 280] on p "CPF 12415000531" at bounding box center [501, 276] width 63 height 10
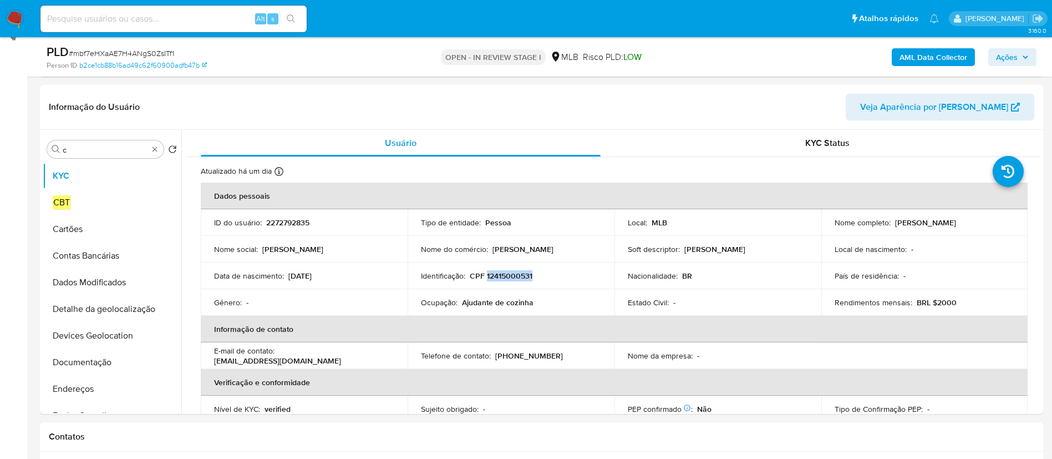
copy p "12415000531"
click at [510, 271] on p "CPF 12415000531" at bounding box center [501, 276] width 63 height 10
